Goal: Check status

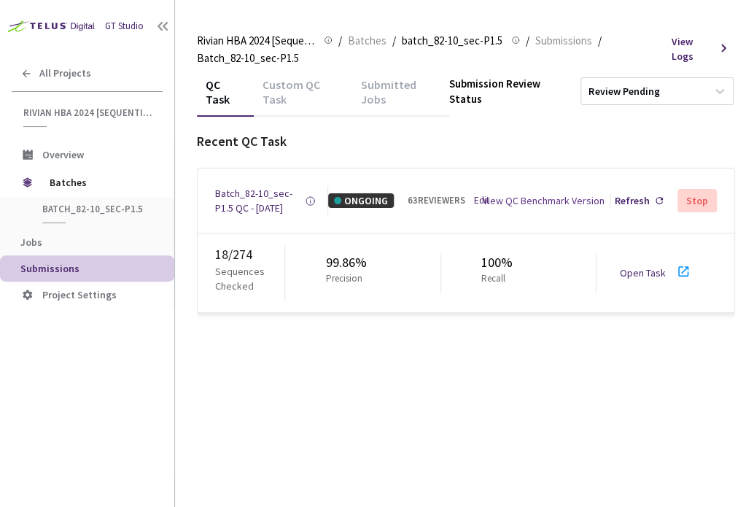
click at [654, 279] on link "Open Task" at bounding box center [643, 272] width 46 height 13
click at [247, 204] on div "Batch_82-10_sec-P1.5 QC - [DATE]" at bounding box center [260, 200] width 90 height 29
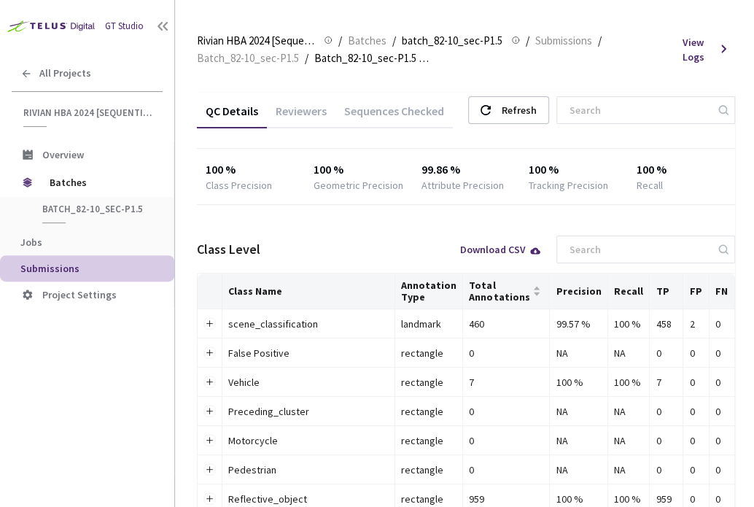
click at [301, 109] on div "Reviewers" at bounding box center [301, 116] width 69 height 25
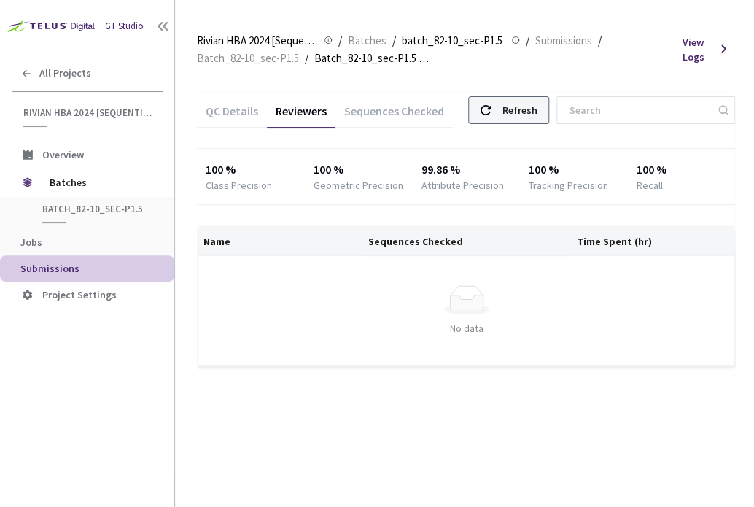
click at [491, 110] on icon at bounding box center [486, 110] width 10 height 10
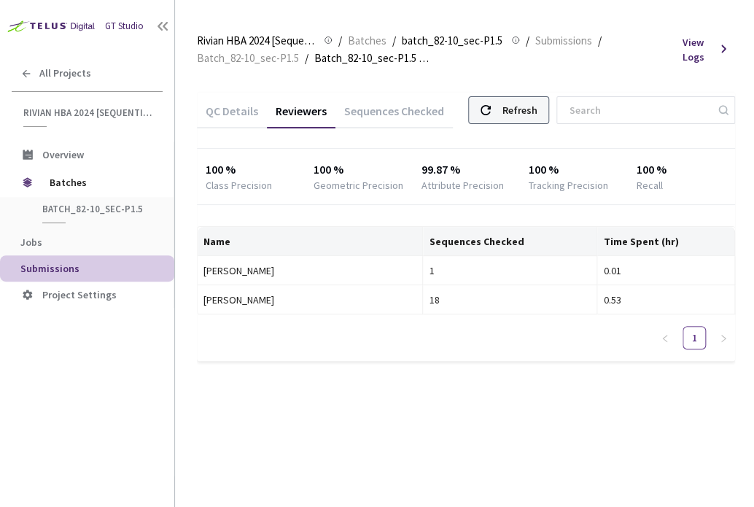
click at [510, 108] on div "Refresh" at bounding box center [508, 110] width 81 height 28
click at [511, 108] on div "Refresh" at bounding box center [508, 110] width 81 height 28
click at [519, 109] on div "Refresh" at bounding box center [508, 110] width 81 height 28
click at [511, 103] on div "Refresh" at bounding box center [508, 110] width 81 height 28
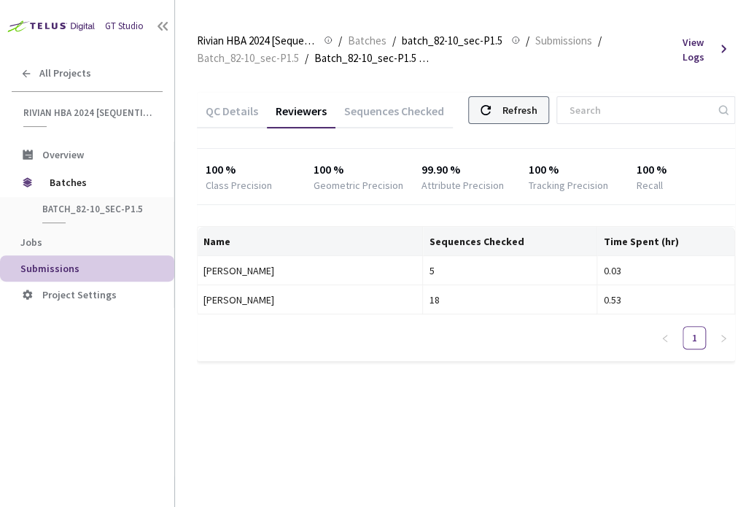
click at [512, 112] on div "Refresh" at bounding box center [508, 110] width 81 height 28
click at [491, 110] on icon at bounding box center [486, 110] width 10 height 10
click at [537, 113] on div "Refresh" at bounding box center [519, 110] width 35 height 26
click at [523, 102] on div "Refresh" at bounding box center [519, 110] width 35 height 26
click at [537, 112] on div "Refresh" at bounding box center [519, 110] width 35 height 26
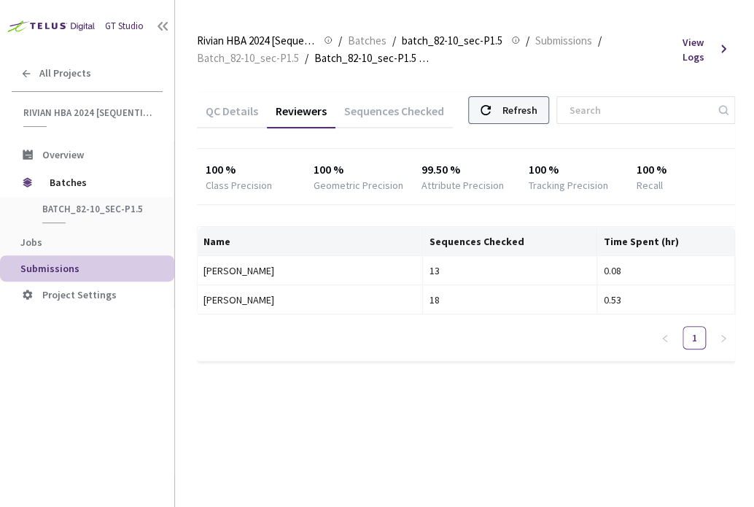
click at [533, 113] on div "Refresh" at bounding box center [519, 110] width 35 height 26
click at [572, 401] on div "QC Details Reviewers Sequences Checked Refresh 100 % Class Precision 100 % Geom…" at bounding box center [466, 291] width 538 height 432
click at [527, 102] on div "Refresh" at bounding box center [519, 110] width 35 height 26
